Goal: Information Seeking & Learning: Check status

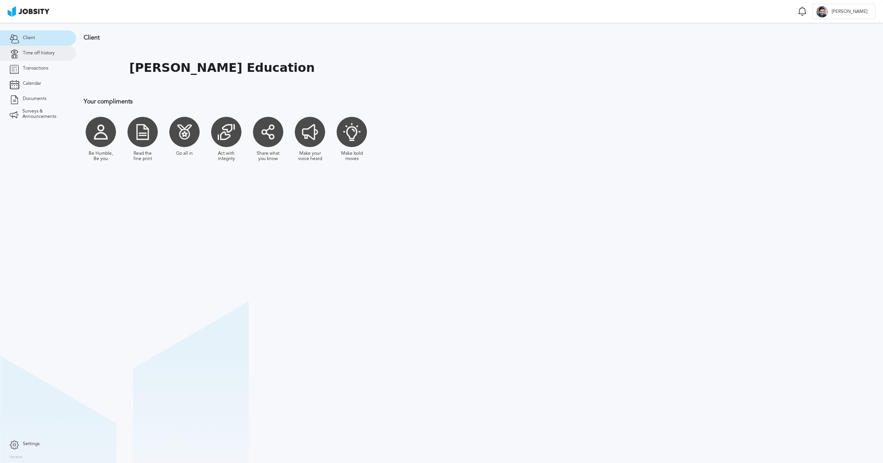
click at [35, 52] on span "Time off history" at bounding box center [39, 53] width 32 height 5
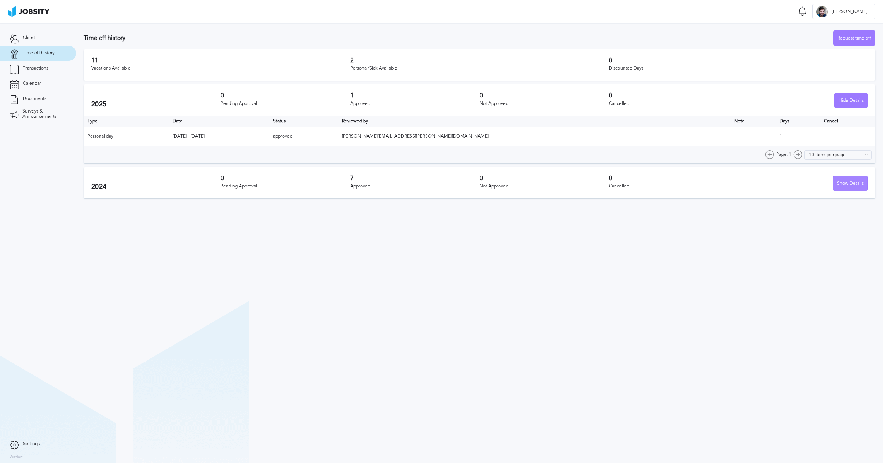
click at [850, 181] on div "Show Details" at bounding box center [850, 183] width 34 height 15
